Goal: Task Accomplishment & Management: Use online tool/utility

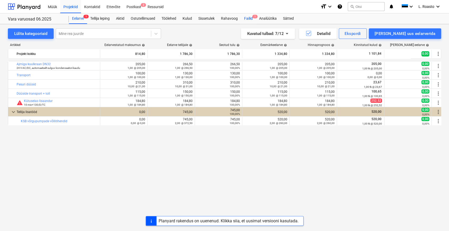
click at [249, 14] on div "Failid 1" at bounding box center [248, 18] width 15 height 11
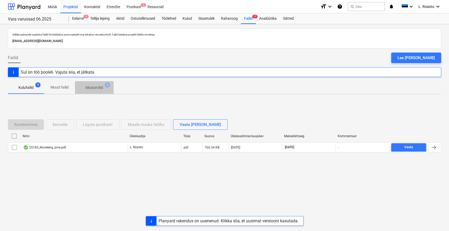
click at [98, 88] on p "Mustandid" at bounding box center [94, 88] width 18 height 6
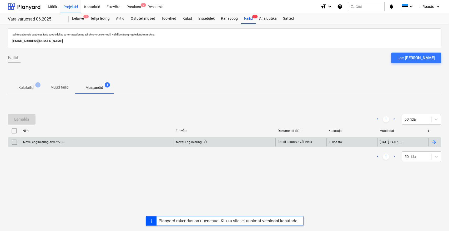
click at [432, 143] on div at bounding box center [433, 142] width 6 height 6
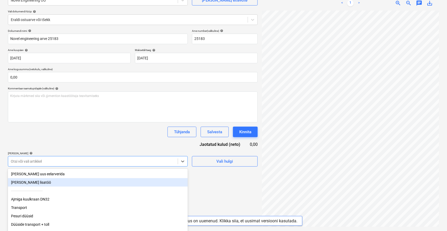
scroll to position [69, 0]
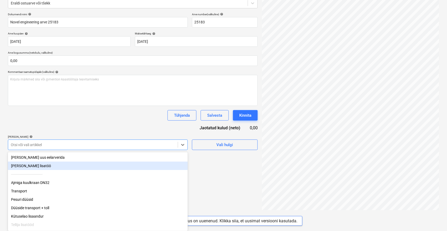
click at [78, 162] on body "Müük Projektid Kontaktid Ettevõte Postkast 2 Ressursid format_size keyboard_arr…" at bounding box center [223, 46] width 447 height 231
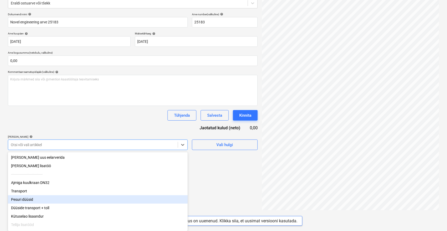
click at [28, 201] on div "Pesuri düüsid" at bounding box center [98, 199] width 180 height 8
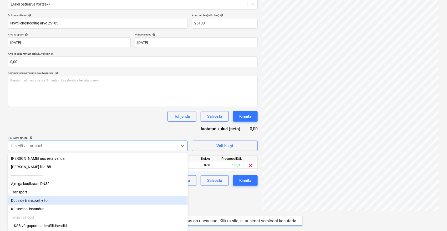
click at [32, 203] on div "Düüside transport + toll" at bounding box center [98, 200] width 180 height 8
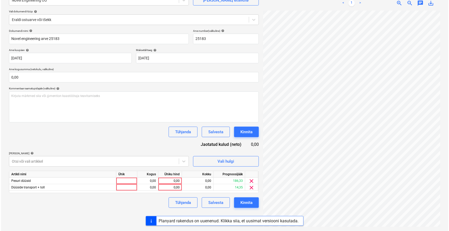
scroll to position [53, 0]
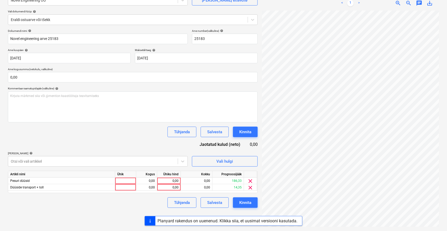
click at [72, 134] on div "Dokumendi nimi help Novel engineering arve 25183 Arve number (valikuline) help …" at bounding box center [133, 118] width 250 height 179
click at [165, 180] on div "0,00" at bounding box center [168, 181] width 19 height 7
type input "210"
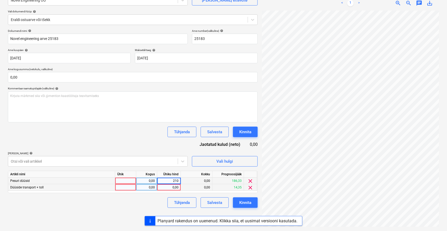
click at [167, 189] on div "0,00" at bounding box center [168, 187] width 19 height 7
type input "77"
click at [156, 209] on div "Failide konteerimine Vali ettevõte Novel Engineering OÜ [PERSON_NAME] uus ettev…" at bounding box center [133, 101] width 254 height 255
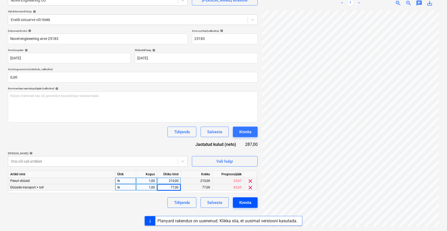
click at [247, 204] on div "Kinnita" at bounding box center [245, 202] width 12 height 7
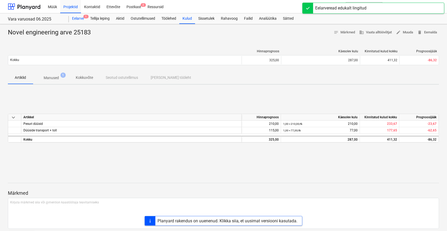
click at [82, 21] on div "Eelarve 1" at bounding box center [78, 18] width 18 height 11
